Goal: Task Accomplishment & Management: Use online tool/utility

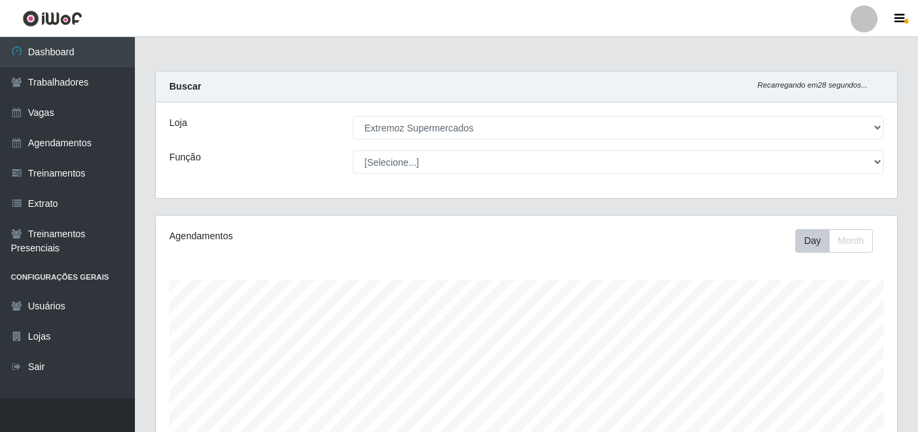
select select "519"
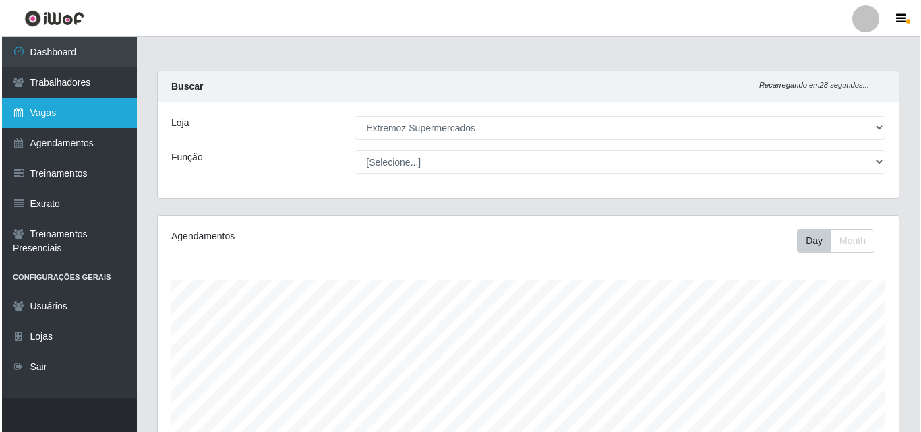
scroll to position [280, 741]
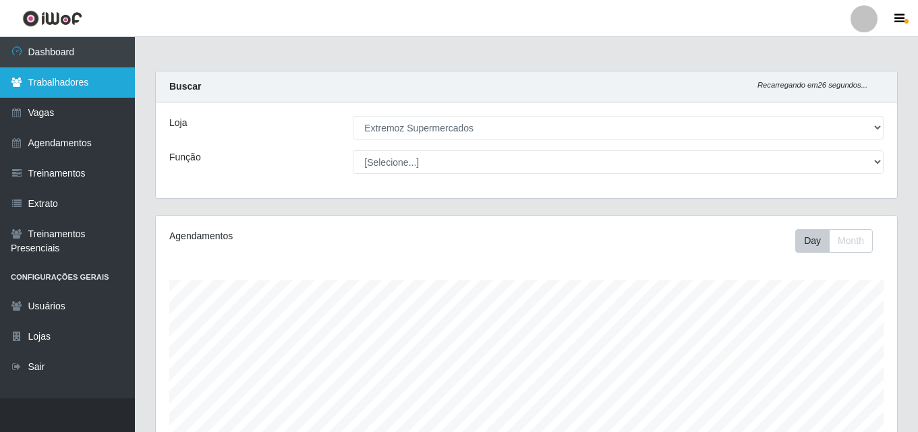
drag, startPoint x: 45, startPoint y: 79, endPoint x: 109, endPoint y: 80, distance: 64.7
click at [45, 79] on link "Trabalhadores" at bounding box center [67, 82] width 135 height 30
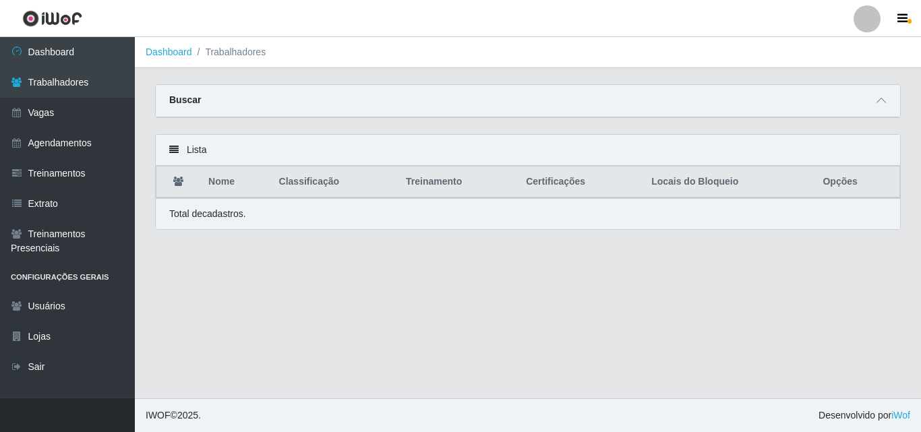
click at [177, 102] on strong "Buscar" at bounding box center [185, 99] width 32 height 11
drag, startPoint x: 175, startPoint y: 141, endPoint x: 173, endPoint y: 148, distance: 7.3
click at [175, 142] on div "Lista" at bounding box center [528, 150] width 744 height 31
click at [173, 151] on icon at bounding box center [173, 149] width 9 height 9
click at [237, 49] on li "Trabalhadores" at bounding box center [229, 52] width 74 height 14
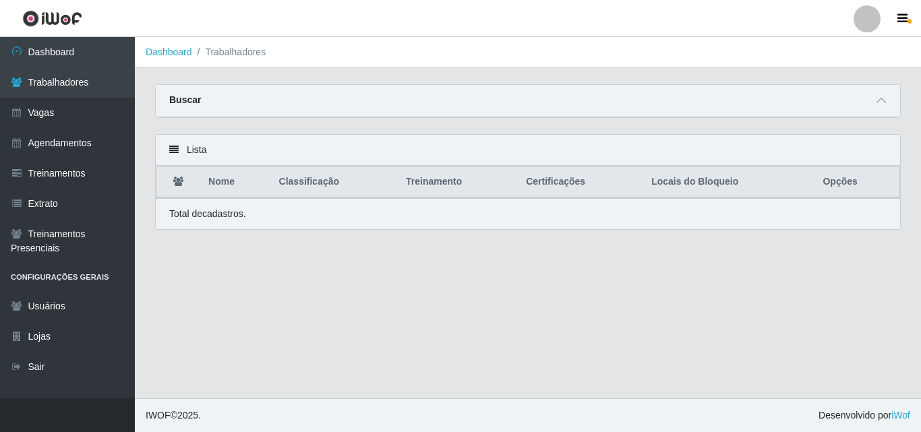
click at [236, 55] on li "Trabalhadores" at bounding box center [229, 52] width 74 height 14
click at [879, 105] on icon at bounding box center [881, 100] width 9 height 9
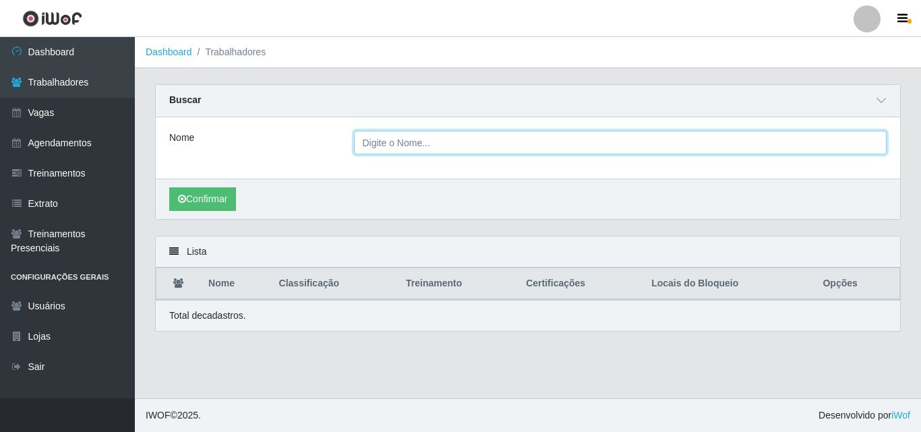
click at [385, 144] on input "Nome" at bounding box center [620, 143] width 533 height 24
type input "JAQUELINE"
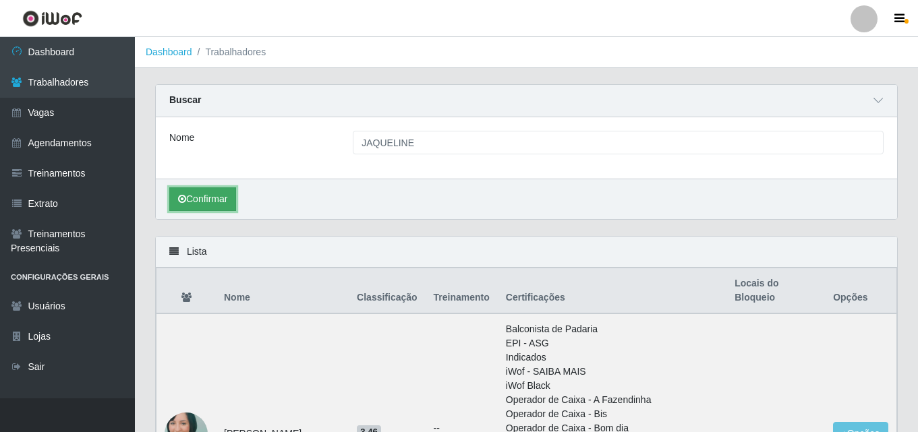
click at [214, 207] on button "Confirmar" at bounding box center [202, 199] width 67 height 24
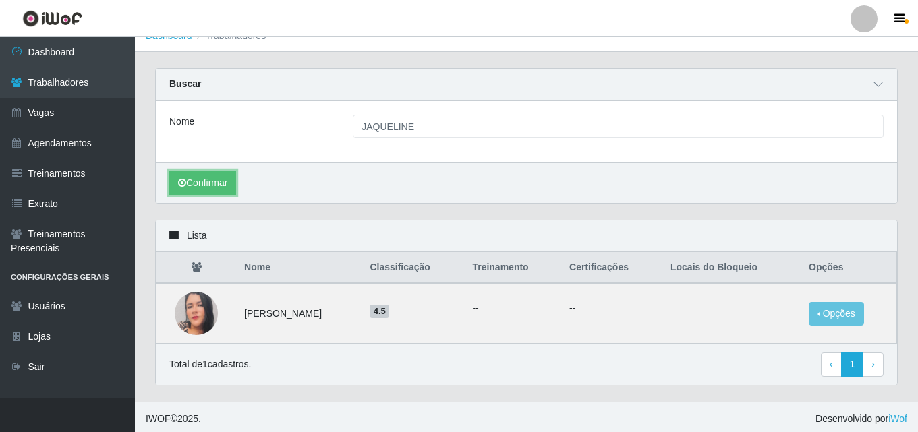
scroll to position [20, 0]
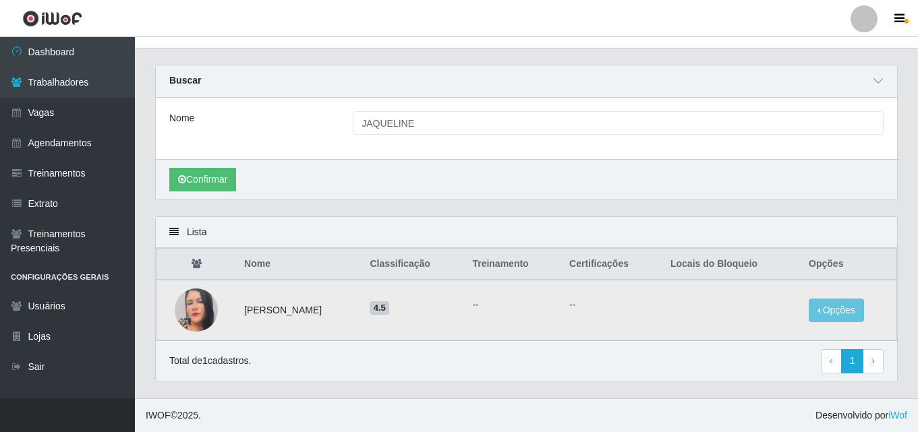
click at [195, 312] on img at bounding box center [196, 310] width 43 height 51
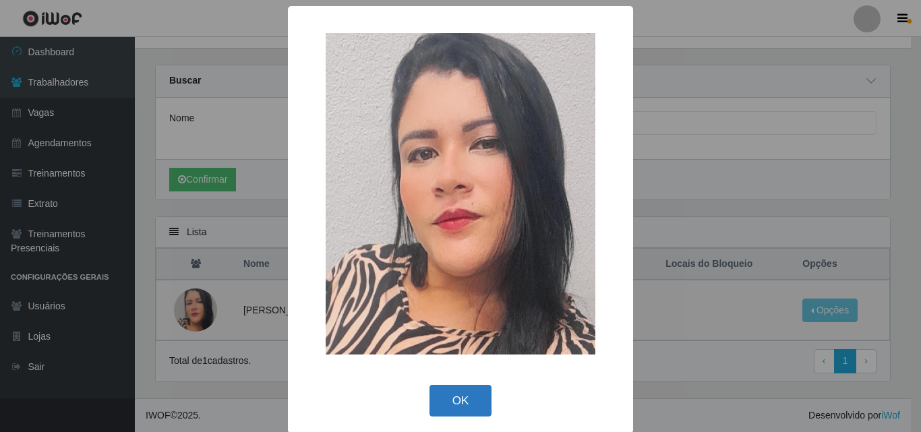
click at [440, 396] on button "OK" at bounding box center [461, 401] width 63 height 32
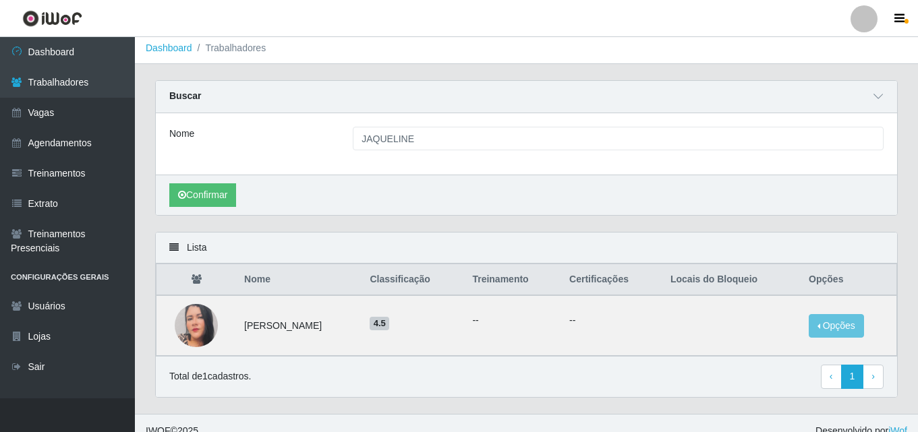
scroll to position [0, 0]
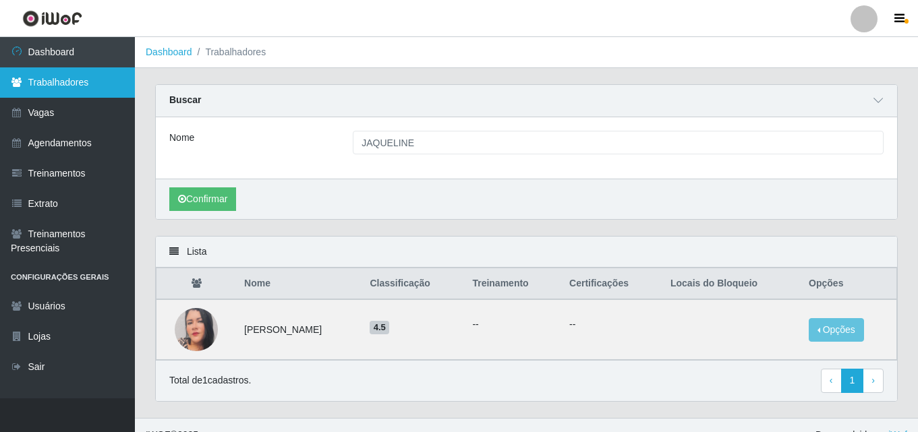
click at [40, 86] on link "Trabalhadores" at bounding box center [67, 82] width 135 height 30
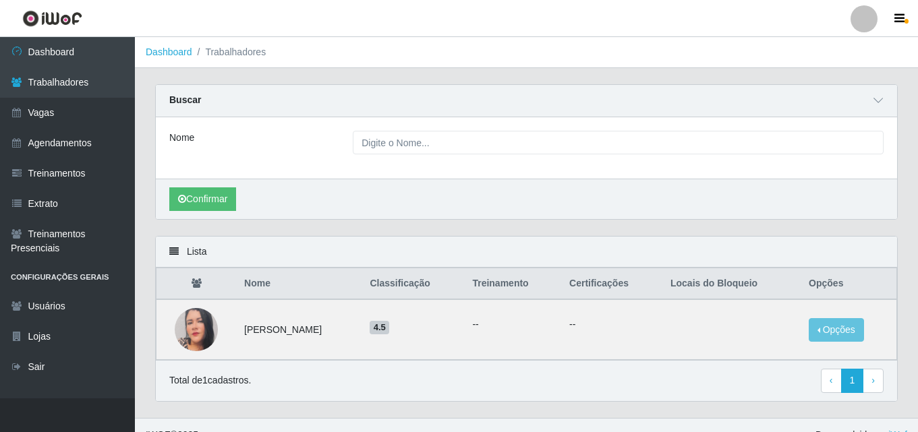
click at [189, 98] on strong "Buscar" at bounding box center [185, 99] width 32 height 11
click at [185, 98] on strong "Buscar" at bounding box center [185, 99] width 32 height 11
click at [177, 98] on strong "Buscar" at bounding box center [185, 99] width 32 height 11
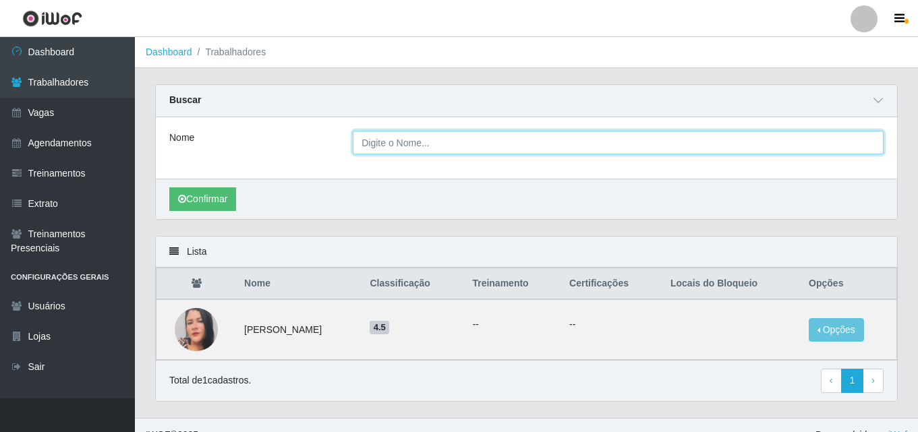
click at [417, 149] on input "Nome" at bounding box center [618, 143] width 531 height 24
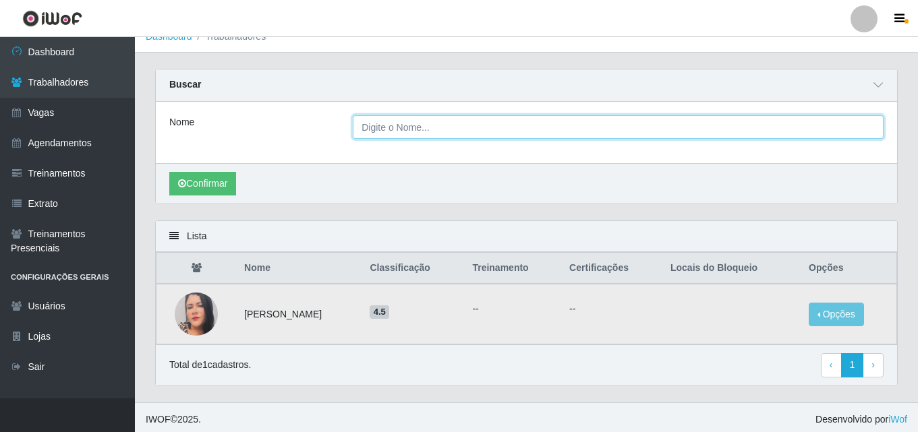
scroll to position [20, 0]
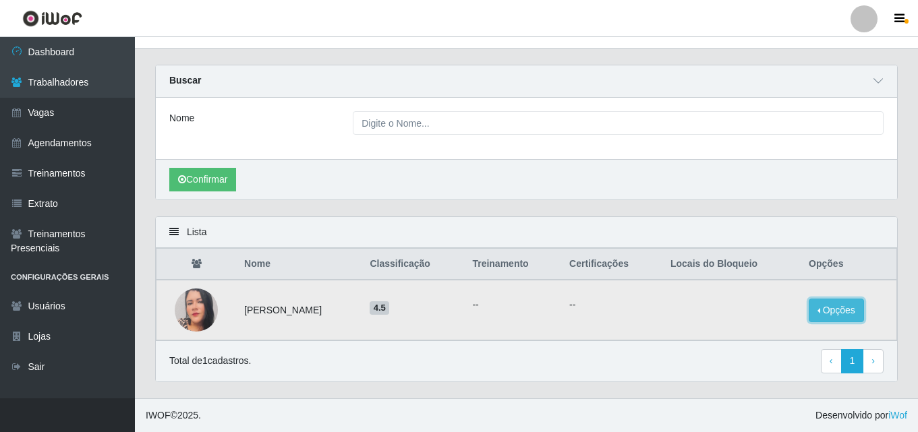
click at [838, 310] on button "Opções" at bounding box center [836, 311] width 55 height 24
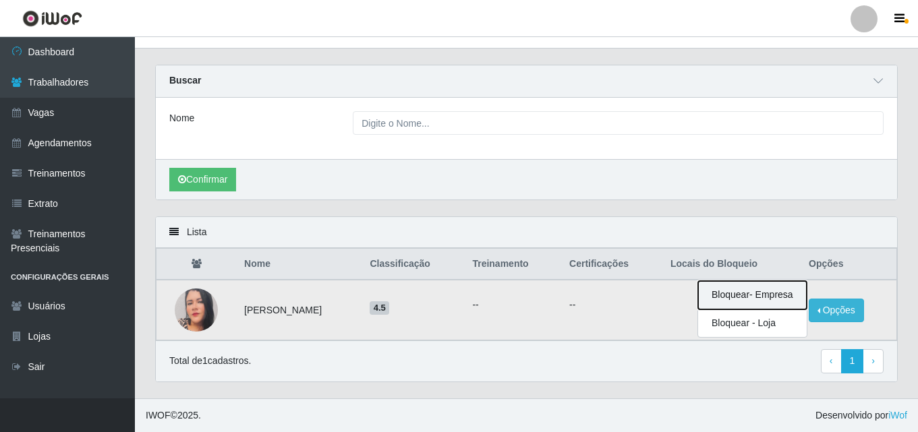
click at [784, 295] on button "Bloquear - Empresa" at bounding box center [752, 295] width 109 height 28
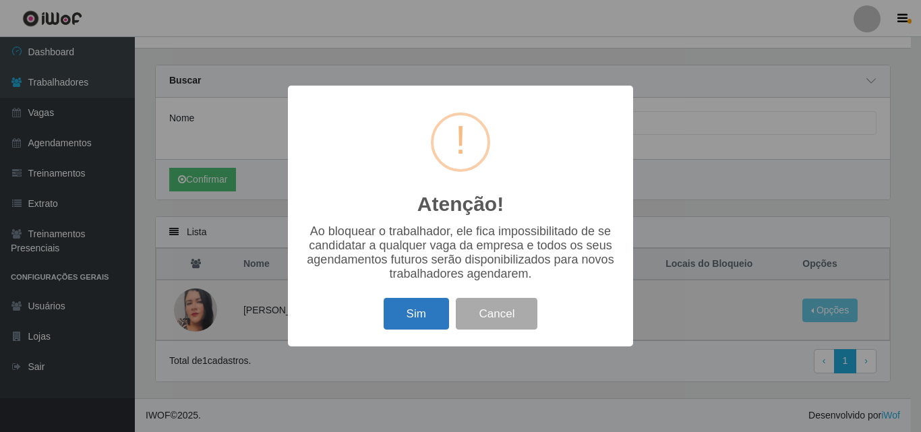
click at [404, 320] on button "Sim" at bounding box center [416, 314] width 65 height 32
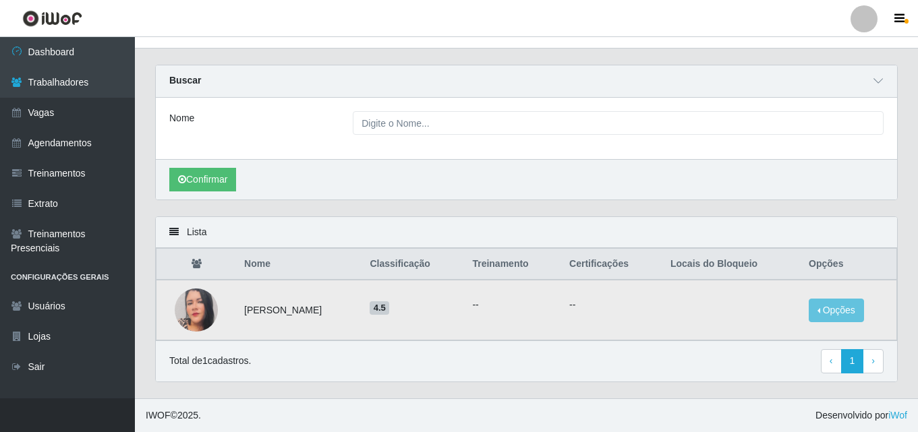
scroll to position [0, 0]
